Goal: Task Accomplishment & Management: Complete application form

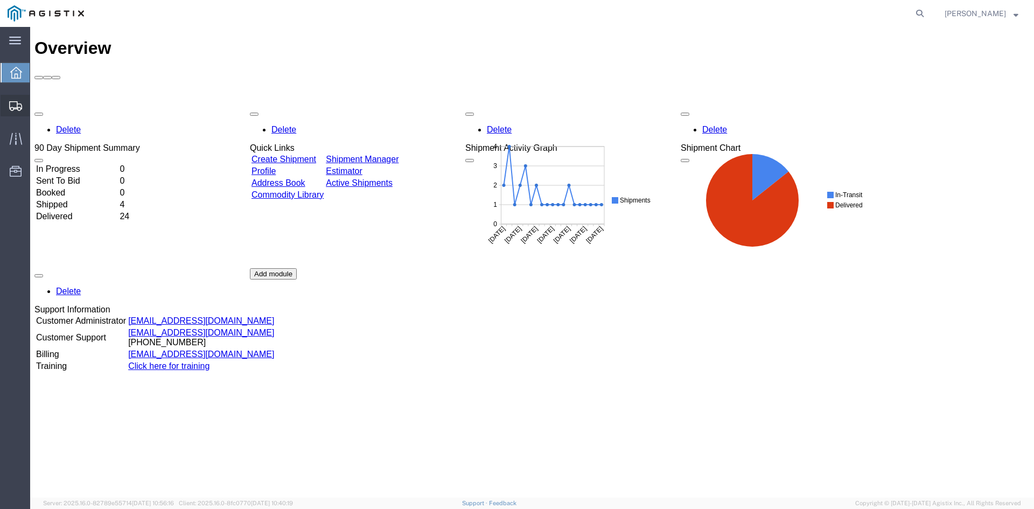
click at [0, 0] on span "Create Shipment" at bounding box center [0, 0] width 0 height 0
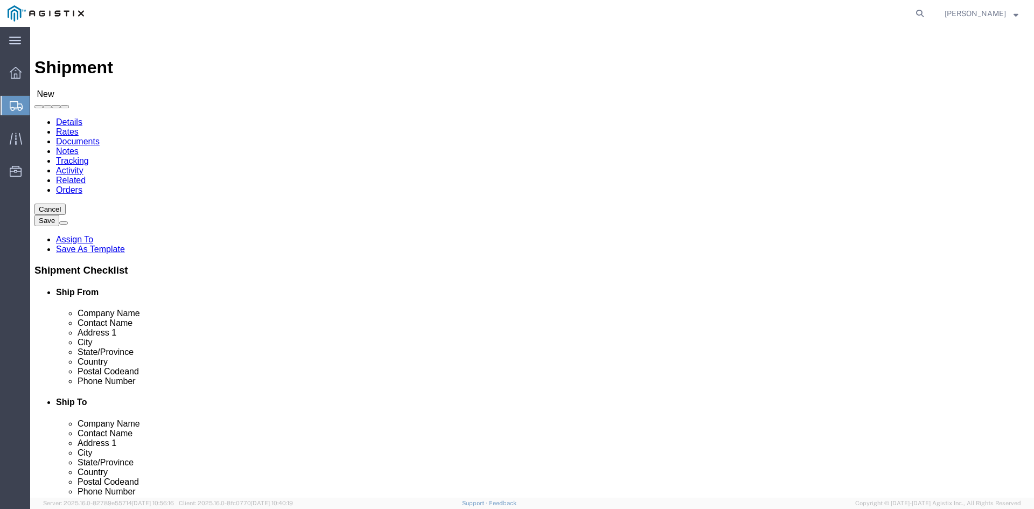
select select
click select "Select [PERSON_NAME] Utility Products PG&E"
select select "9596"
click select "Select [PERSON_NAME] Utility Products PG&E"
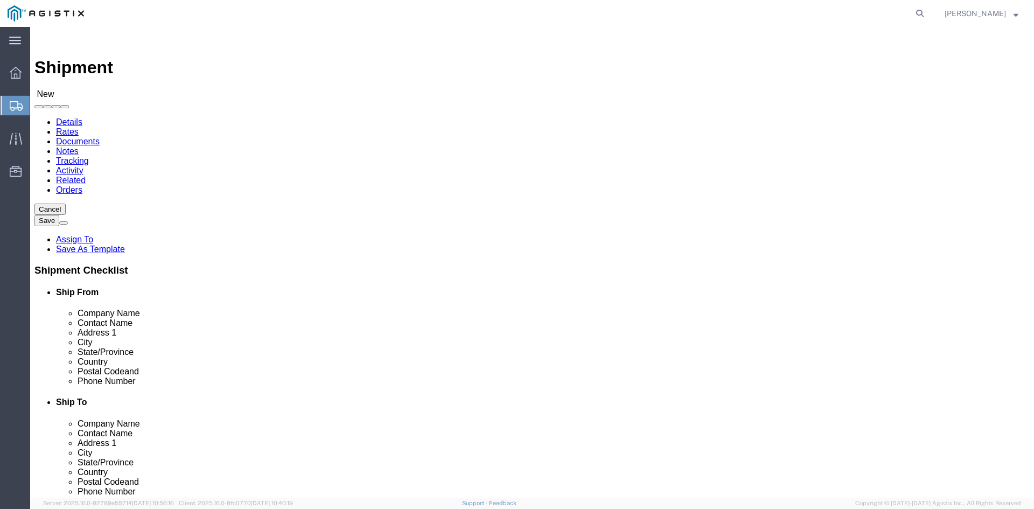
select select
click select "Select All Others [GEOGRAPHIC_DATA] [GEOGRAPHIC_DATA] [GEOGRAPHIC_DATA] [GEOGRA…"
select select "19740"
click select "Select All Others [GEOGRAPHIC_DATA] [GEOGRAPHIC_DATA] [GEOGRAPHIC_DATA] [GEOGRA…"
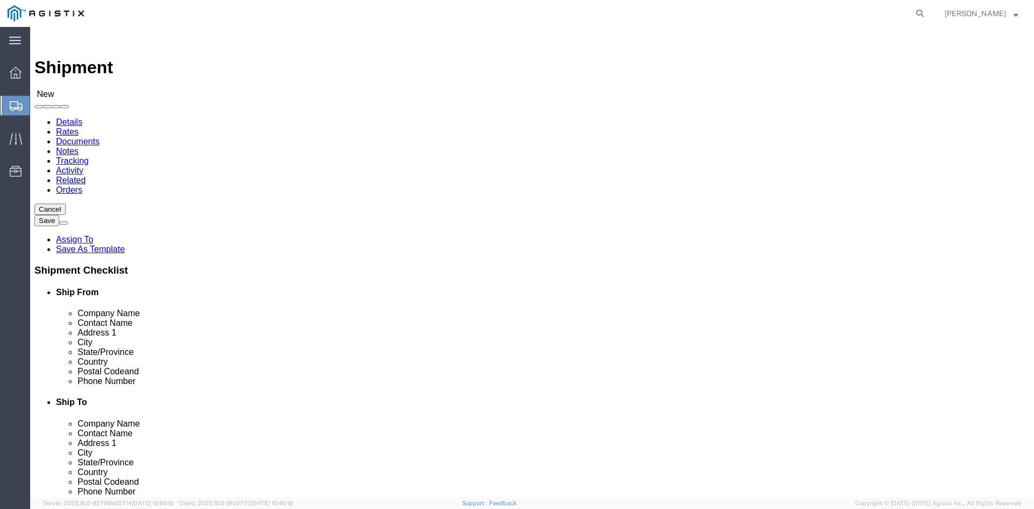
click input "text"
type input "PAC"
click p "- Pacific Gas & Electric - ([PERSON_NAME]) [STREET_ADDRESS][PERSON_NAME] Materi…"
select select "CA"
type input "Pacific Gas & Electric"
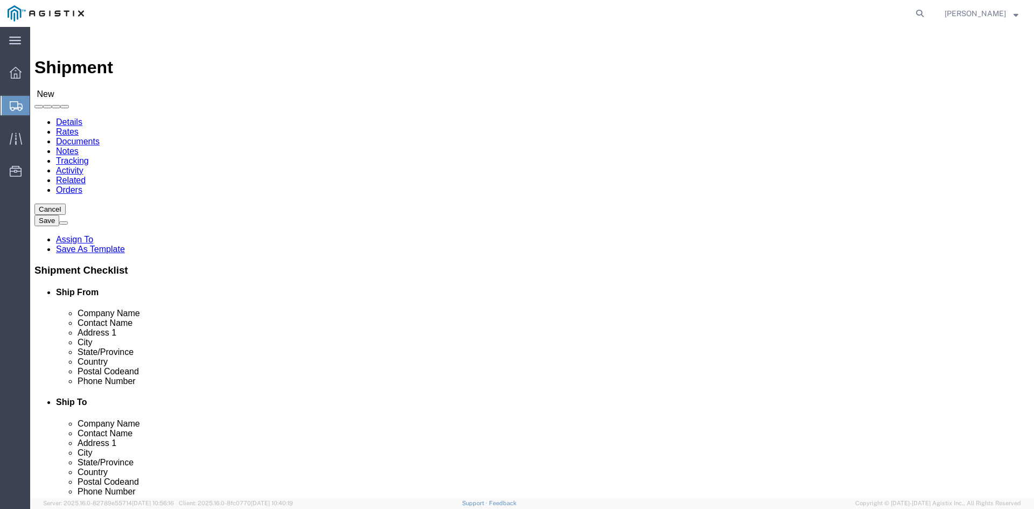
click input "text"
type input "B"
click p "- BUPG - ([PERSON_NAME]) 43045 W [GEOGRAPHIC_DATA], 48375, [GEOGRAPHIC_DATA] , …"
select select "MI"
type input "BUPG"
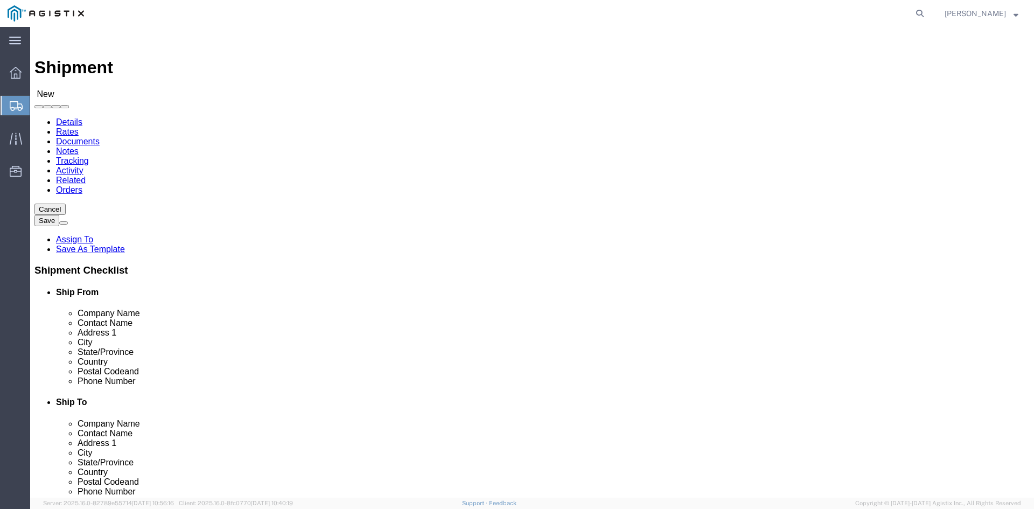
click input "text"
type input "M"
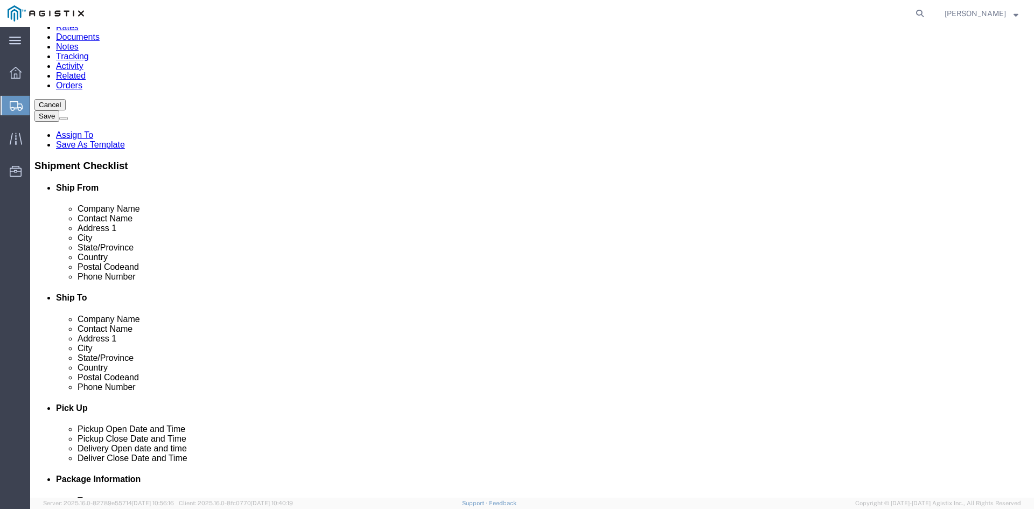
scroll to position [108, 0]
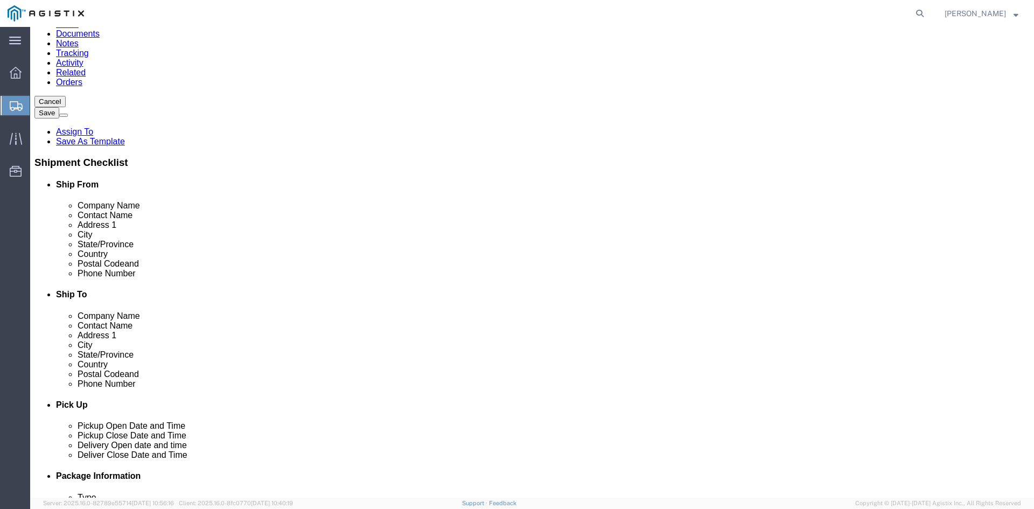
type input "[PERSON_NAME]"
click input "text"
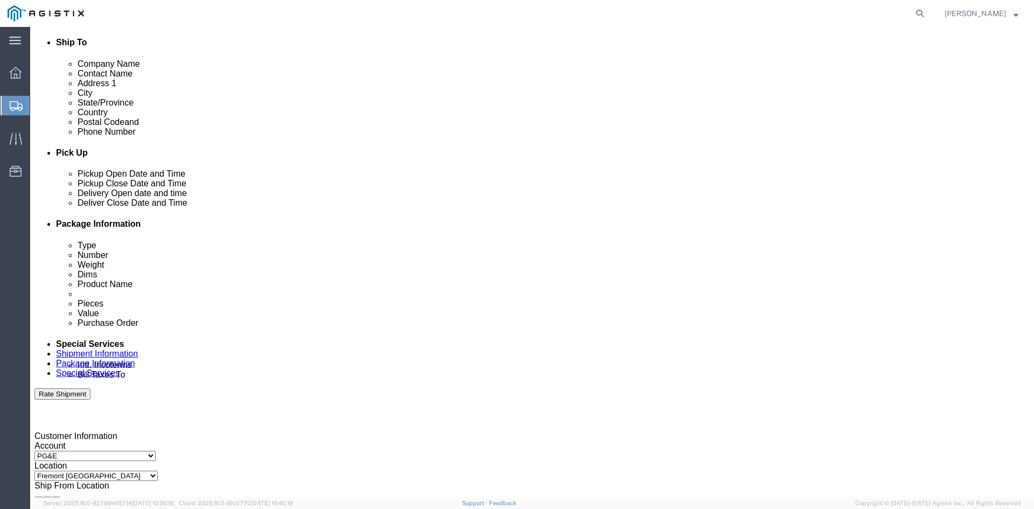
scroll to position [431, 0]
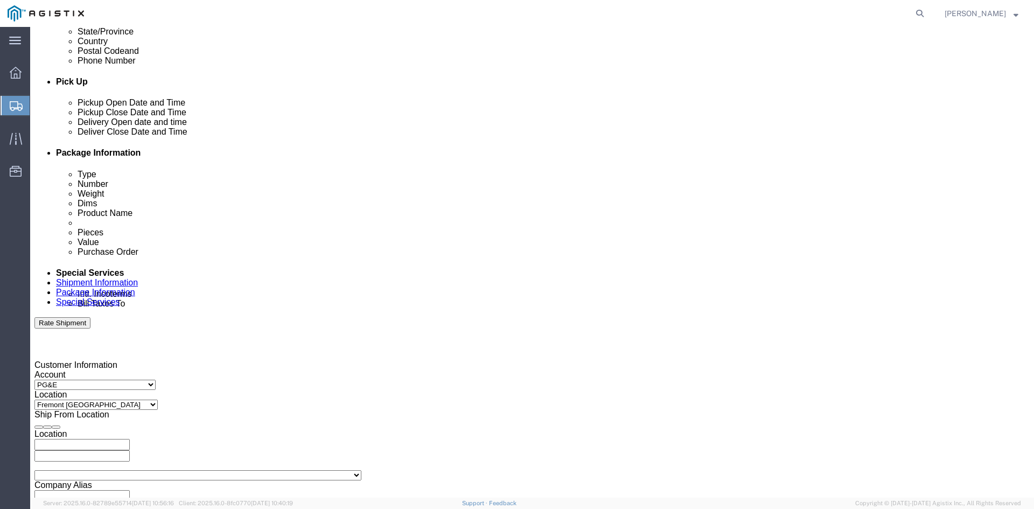
type input "[EMAIL_ADDRESS][DOMAIN_NAME]"
click div "[DATE] 9:00 AM"
click button "Apply"
click div "[DATE] 4:00 PM"
type input "3:00 PM"
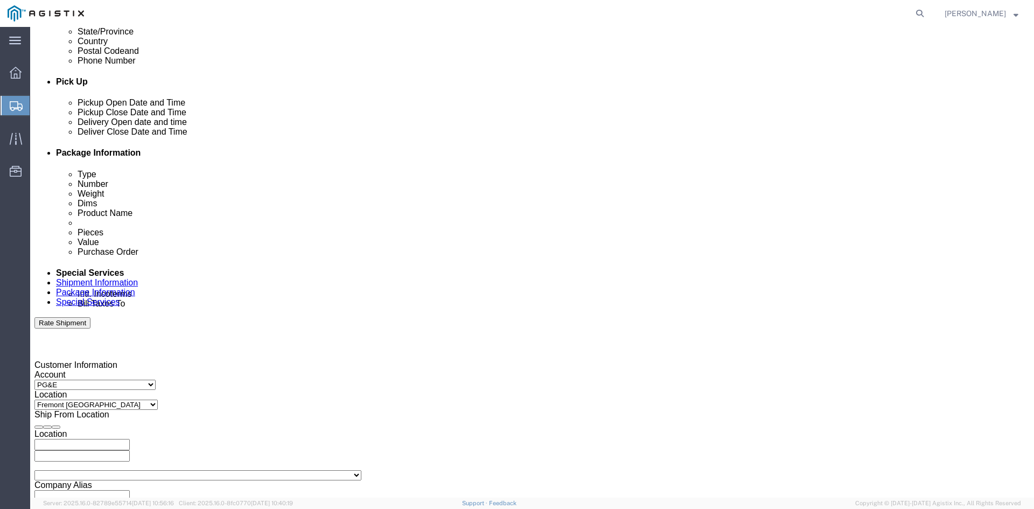
click button "Apply"
click div
click input "4:00 PM"
type input "10:00 AM"
click button "Apply"
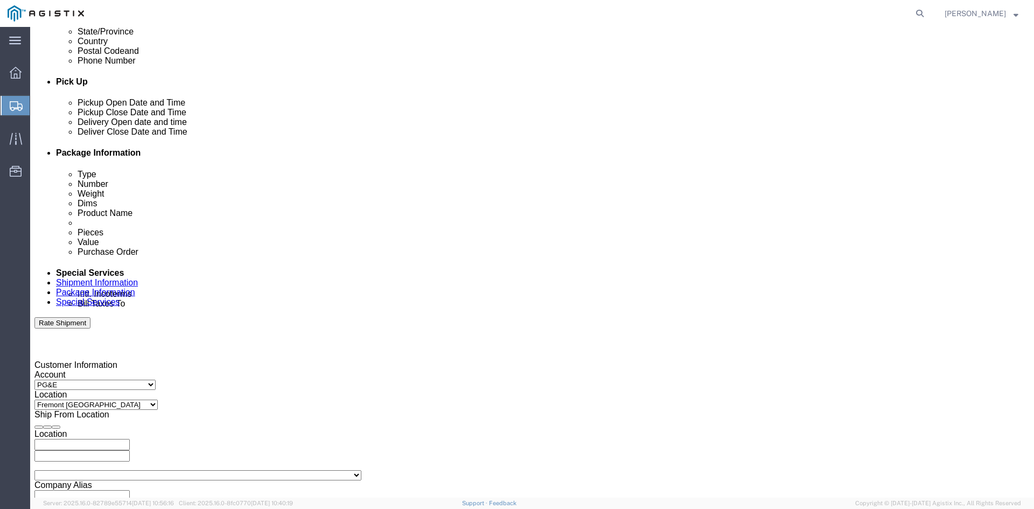
click div
click input "11:00 AM"
type input "3:00 PM"
click button "Apply"
click input "text"
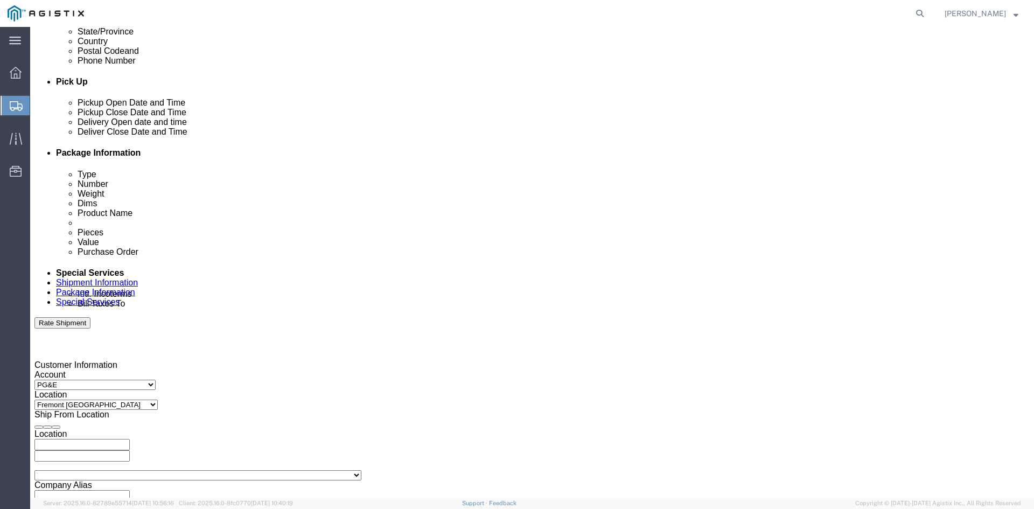
type input "4"
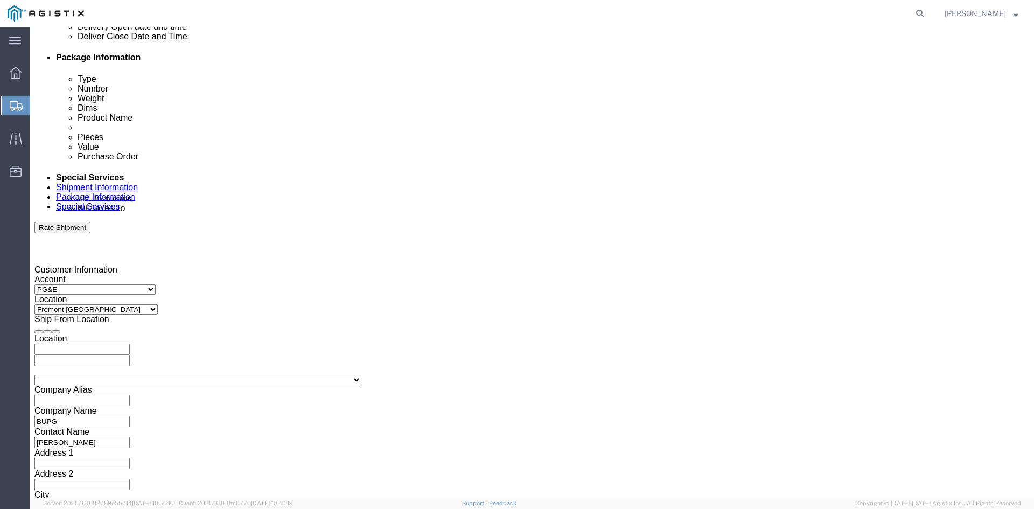
scroll to position [542, 0]
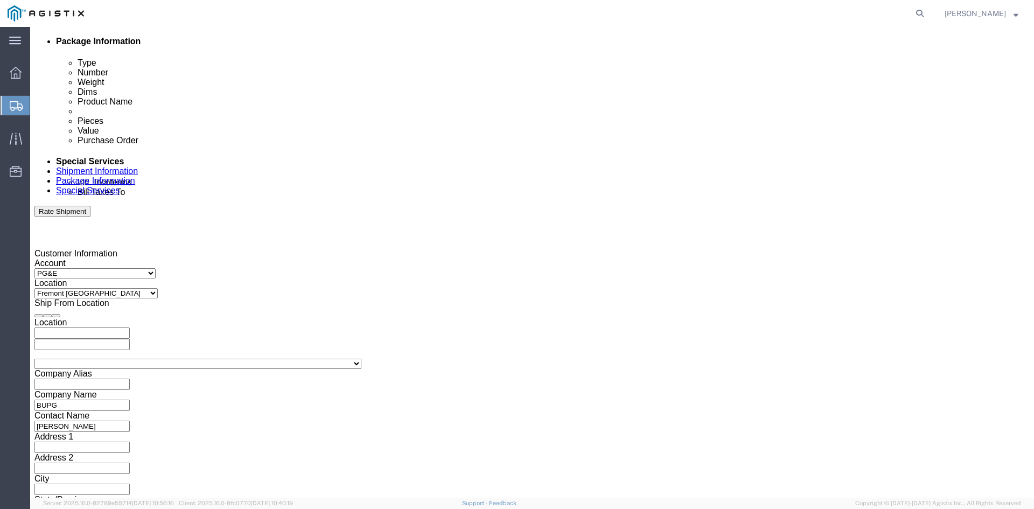
type input "3501412719"
click button "Continue"
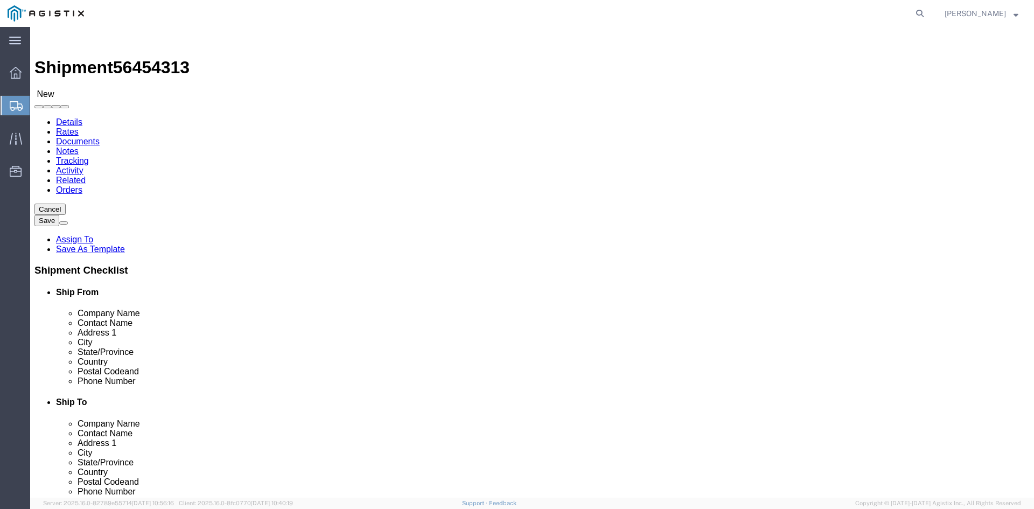
click select "Select Bulk Bundle(s) Cardboard Box(es) Carton(s) Crate(s) Drum(s) (Fiberboard)…"
select select "PSNS"
click select "Select Bulk Bundle(s) Cardboard Box(es) Carton(s) Crate(s) Drum(s) (Fiberboard)…"
click input "text"
type input "19"
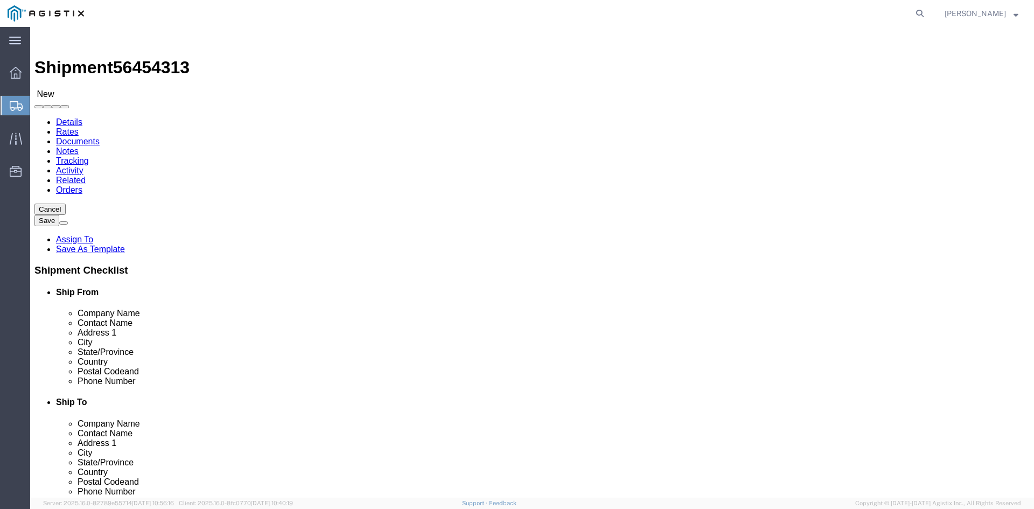
click input "text"
type input "48"
type input "40"
type input "66"
click input "0.00"
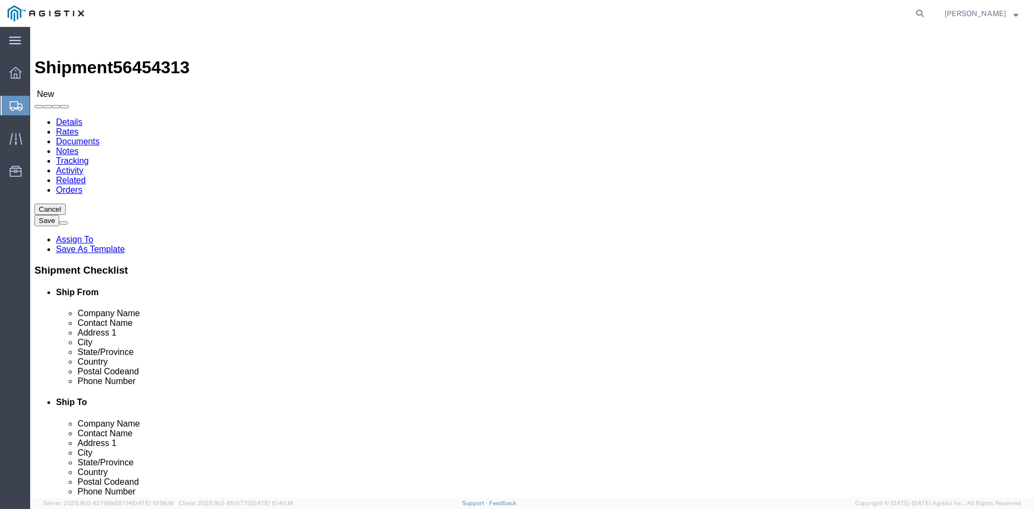
click input "0.00"
type input "363"
click div "1 x Pallet(s) Standard (Not Stackable) Package Type Select Bulk Bundle(s) Cardb…"
click link "Add Content"
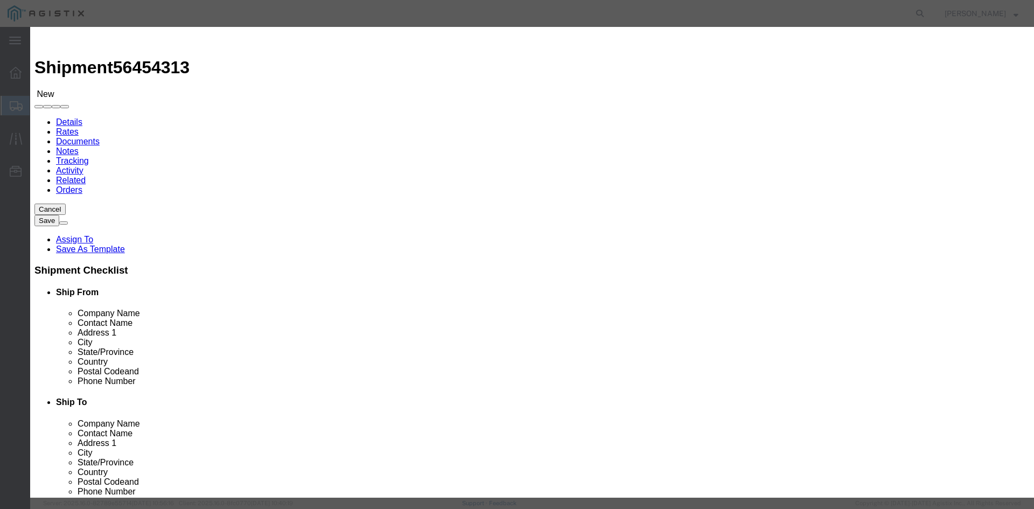
click input "text"
type input "rings"
click input "0"
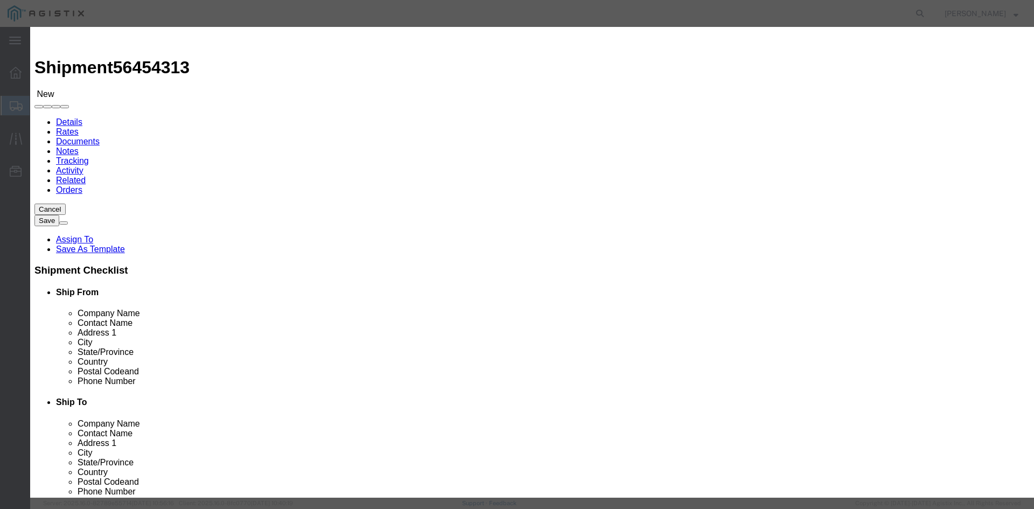
type input "1900"
click input "text"
type input "3400"
click select "Select 50 55 60 65 70 85 92.5 100 125 175 250 300 400"
select select "85"
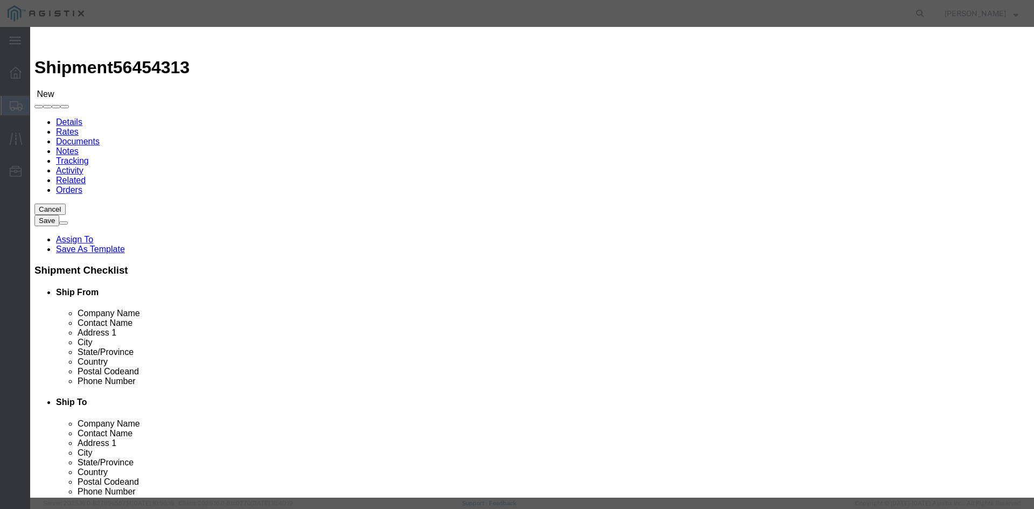
click select "Select 50 55 60 65 70 85 92.5 100 125 175 250 300 400"
click button "Save & Close"
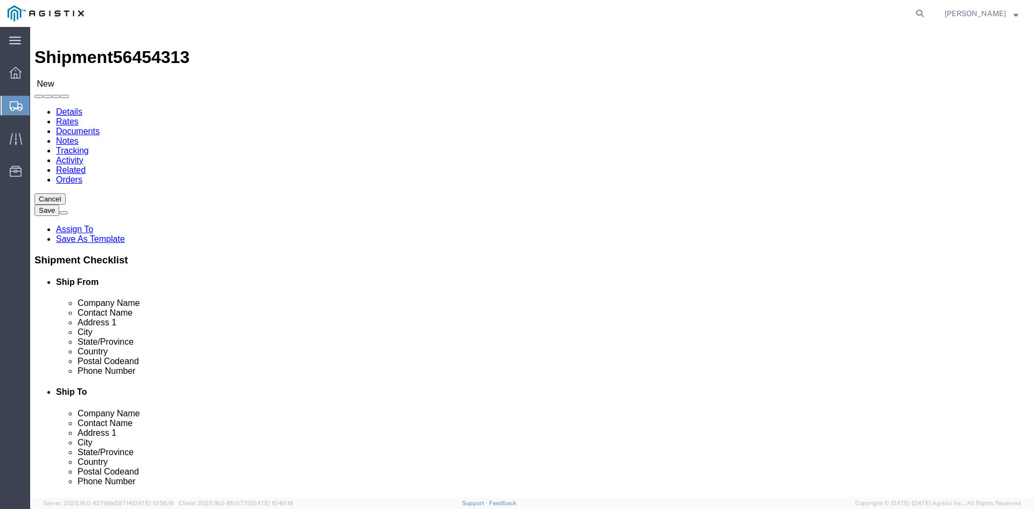
scroll to position [12, 0]
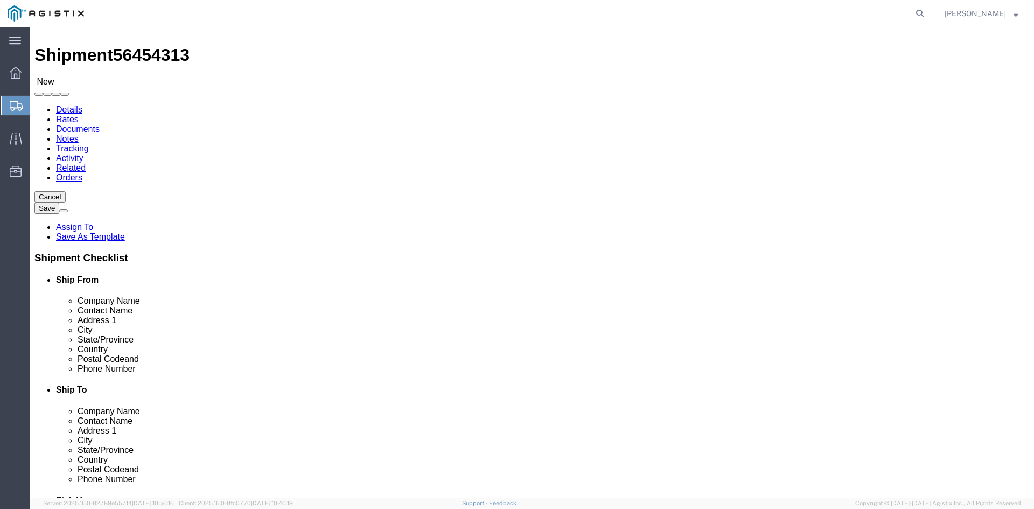
click button "Rate Shipment"
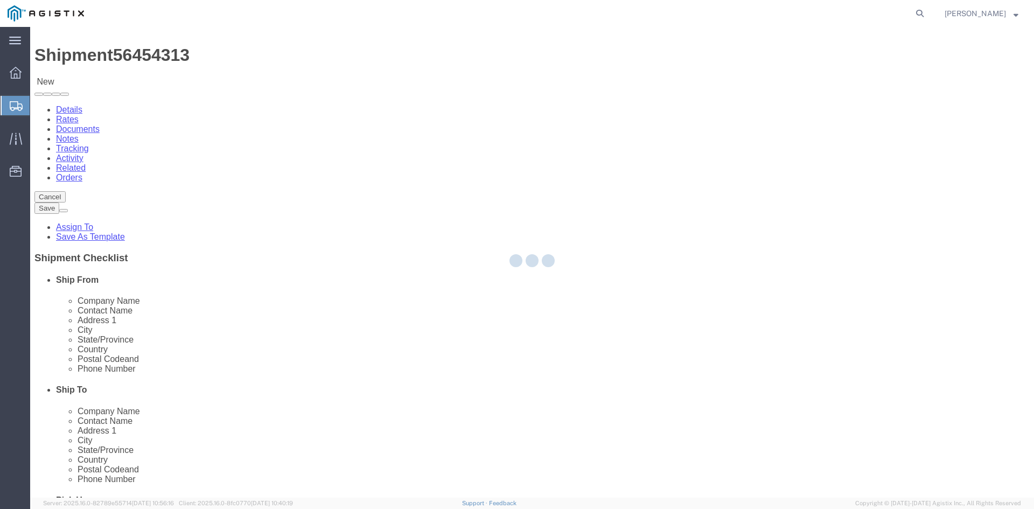
scroll to position [0, 0]
